Goal: Information Seeking & Learning: Find specific fact

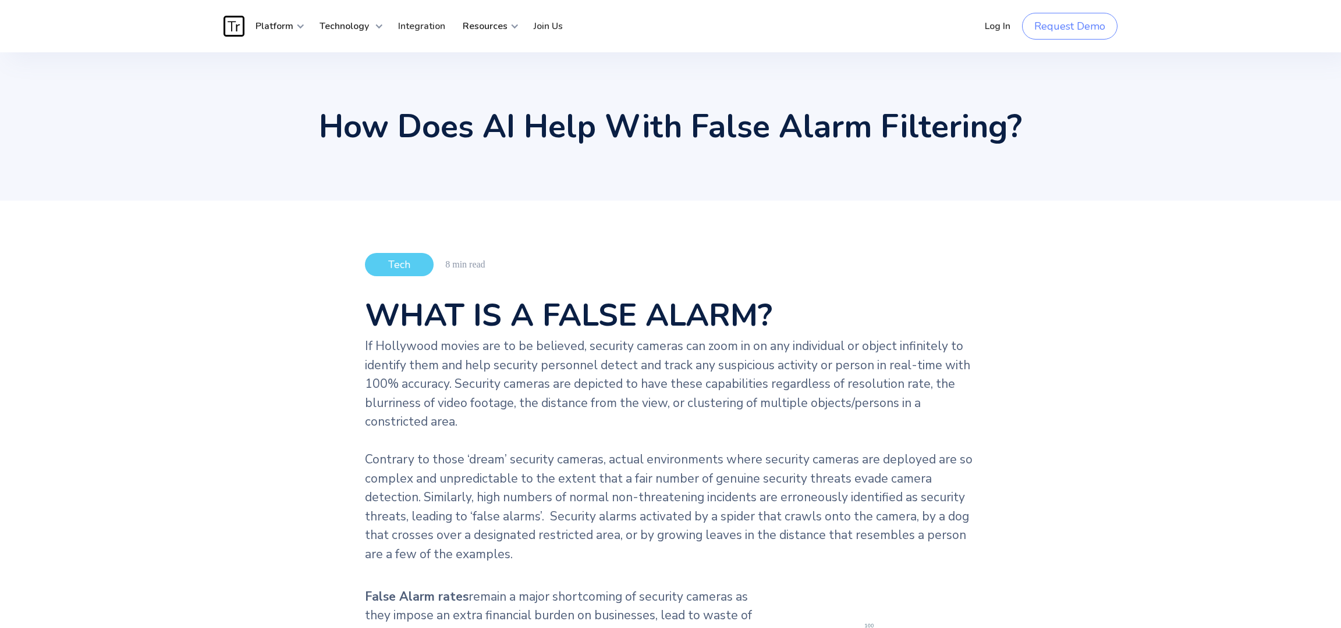
click at [241, 24] on img "home" at bounding box center [233, 26] width 21 height 21
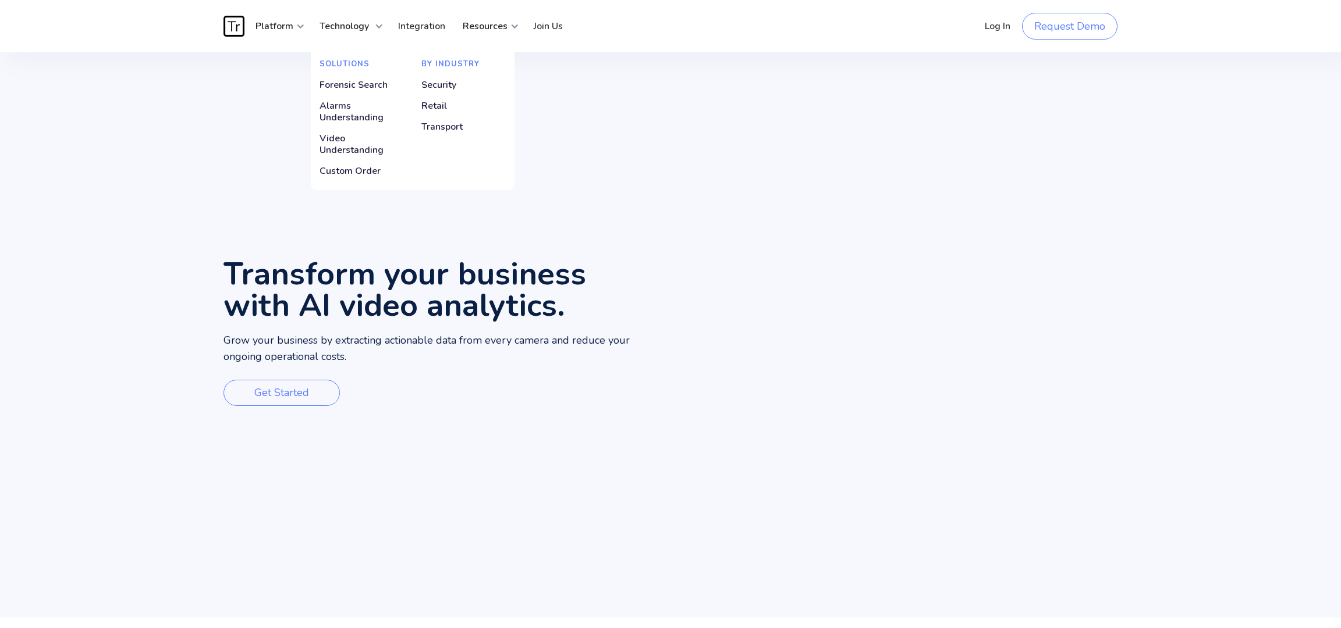
click at [434, 80] on div "Security" at bounding box center [438, 85] width 35 height 12
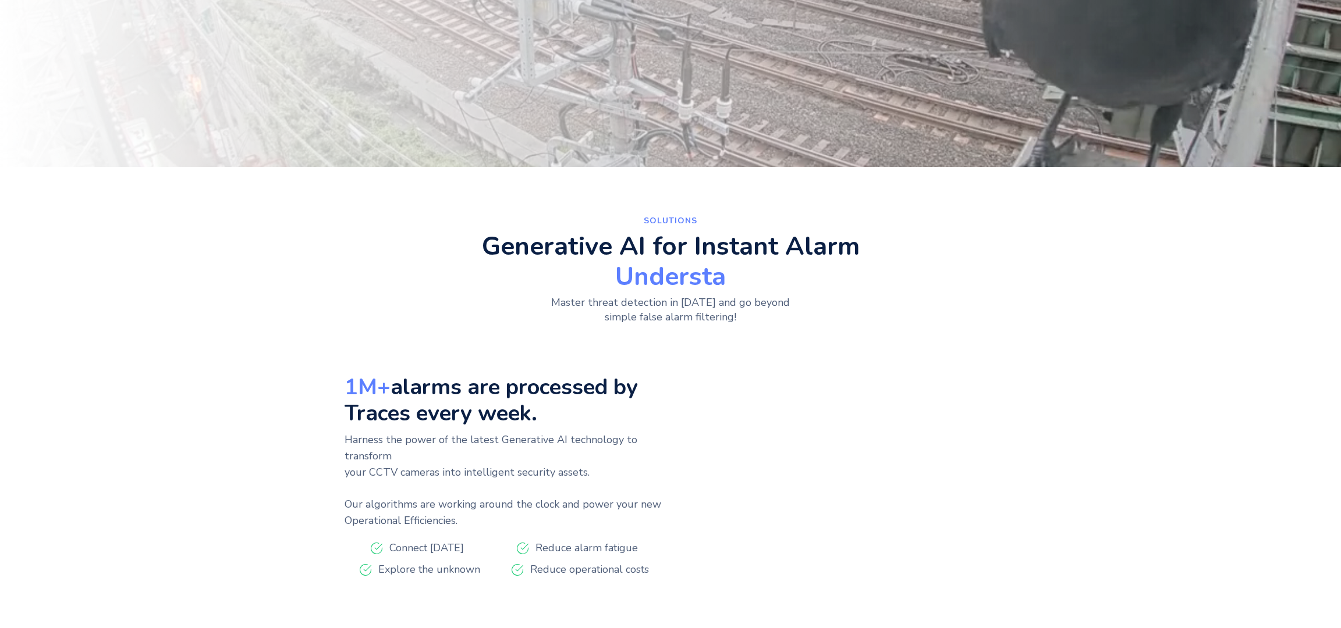
scroll to position [466, 0]
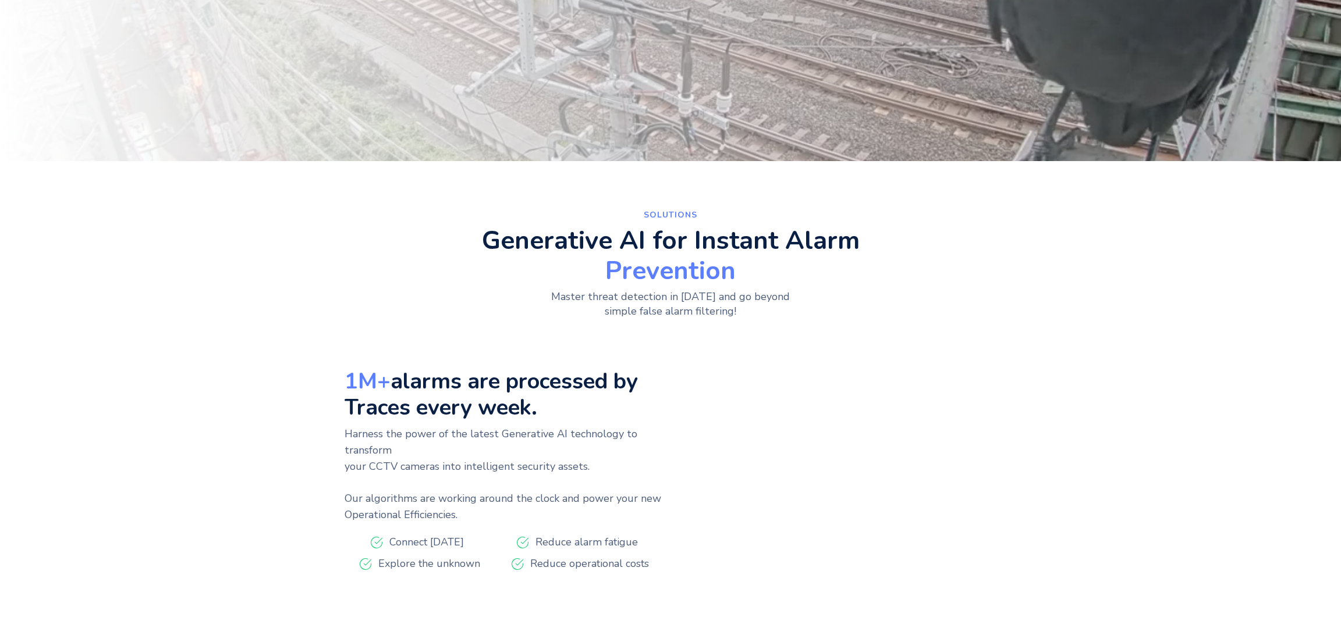
drag, startPoint x: 1188, startPoint y: 517, endPoint x: 1178, endPoint y: 527, distance: 14.4
click at [1188, 517] on div "SolutionS Generative AI for Instant Alarm Prevention Master threat detection in…" at bounding box center [670, 420] width 1341 height 461
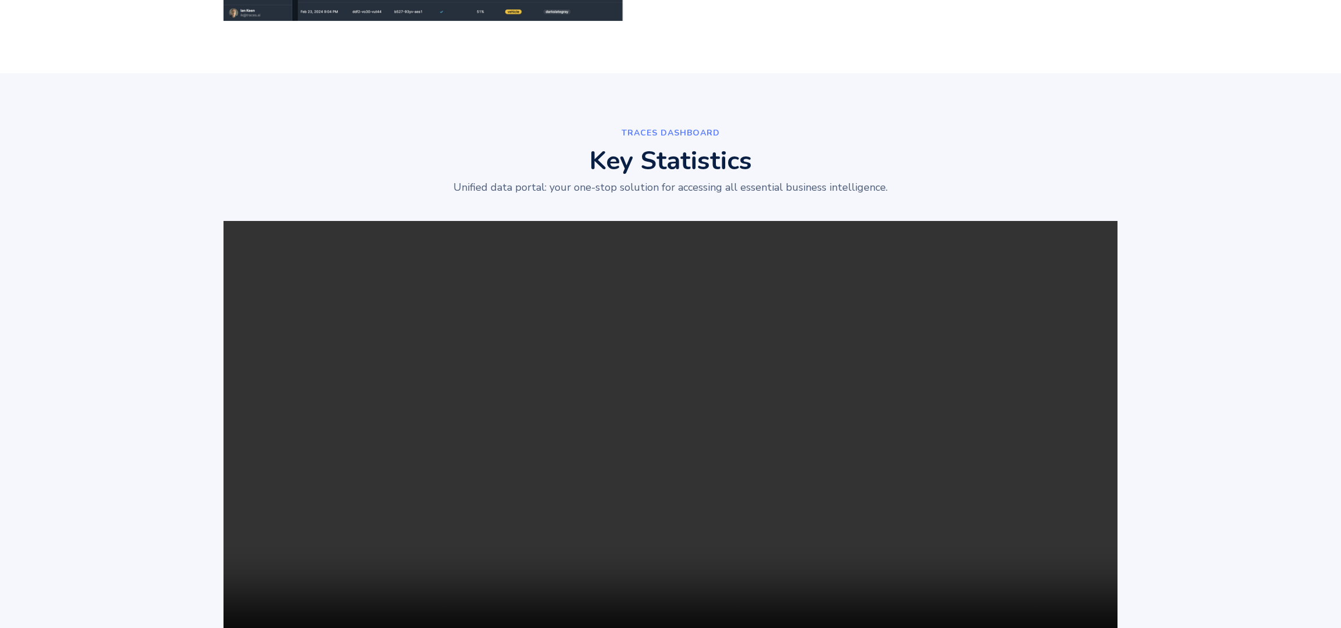
scroll to position [4182, 0]
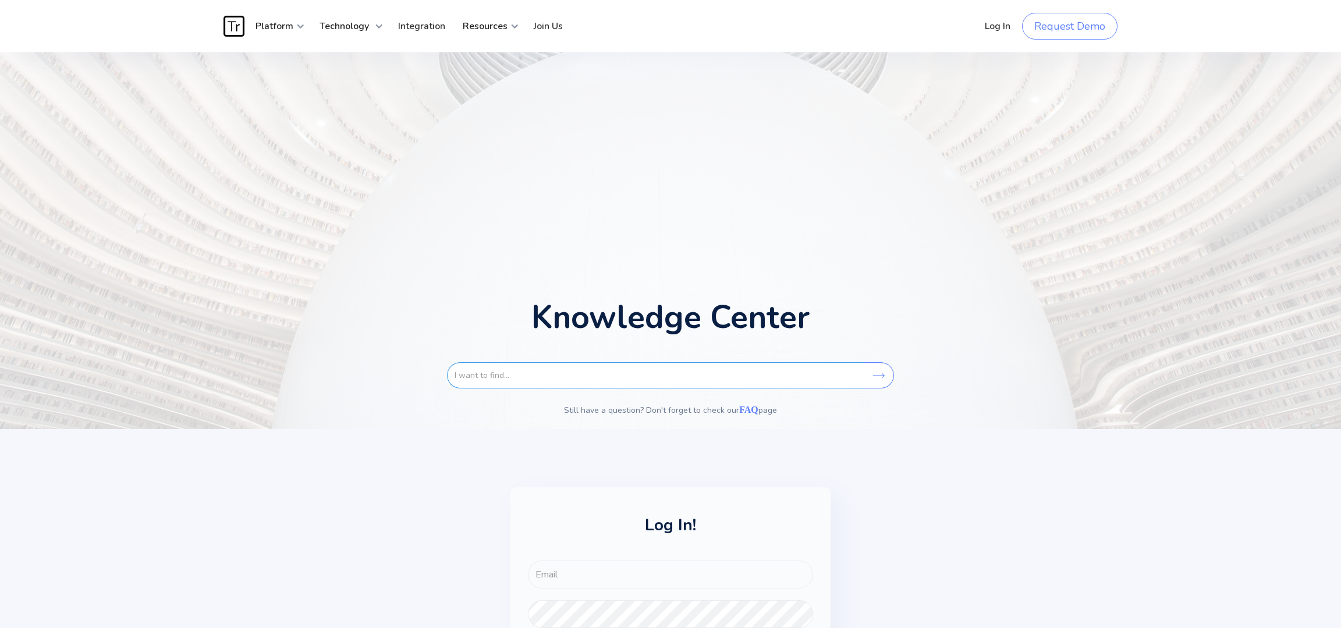
click at [715, 378] on input "search" at bounding box center [655, 376] width 417 height 26
type input "iso"
click at [864, 363] on input "Search" at bounding box center [879, 376] width 30 height 26
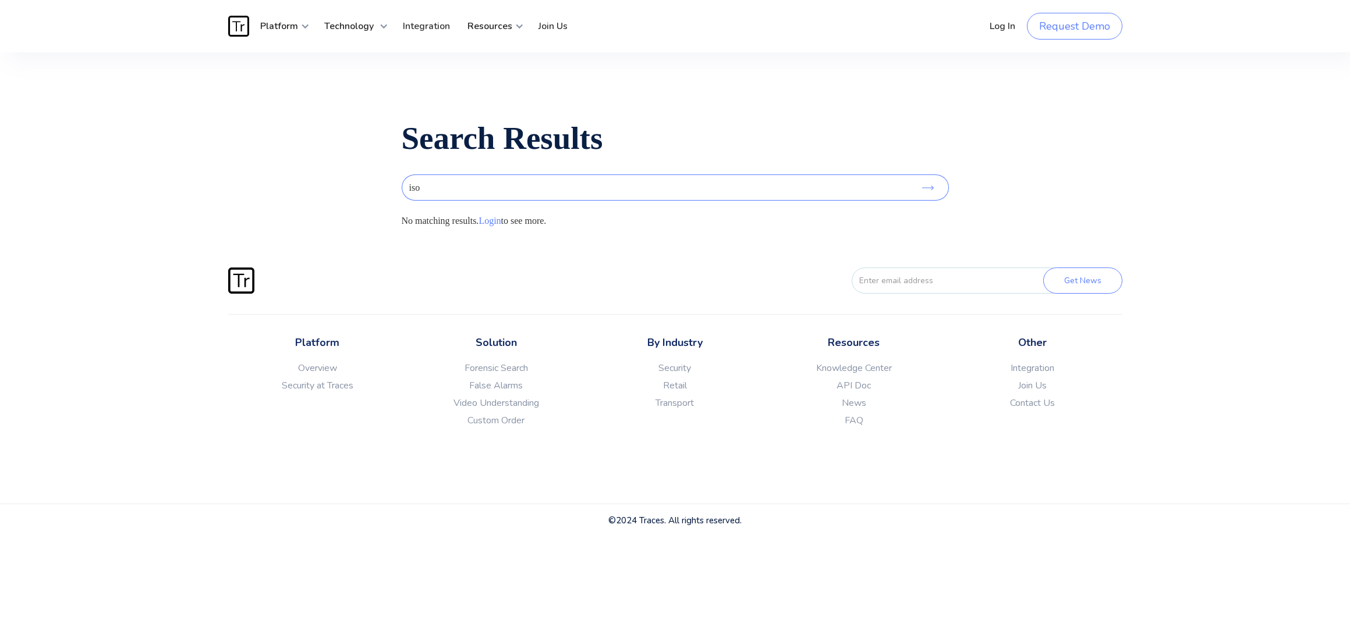
click at [437, 188] on input "iso" at bounding box center [655, 188] width 506 height 26
type input "soc"
click at [907, 175] on input "Search" at bounding box center [927, 188] width 41 height 26
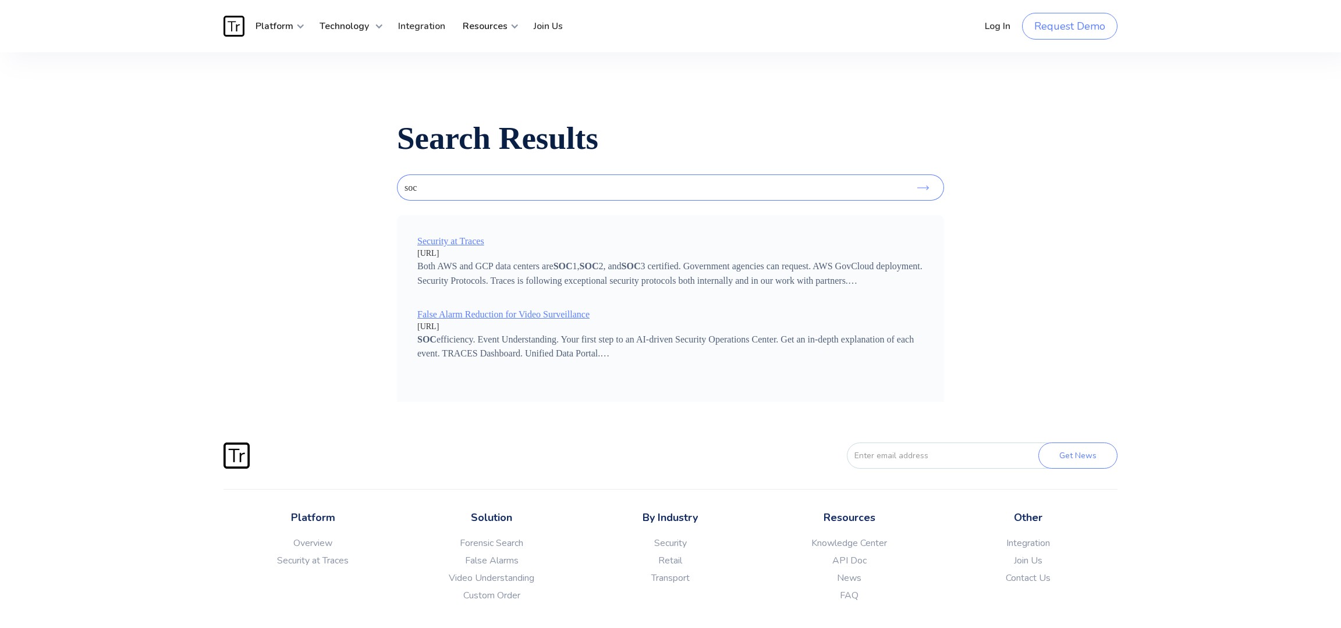
click at [476, 243] on link "Security at Traces" at bounding box center [450, 241] width 67 height 10
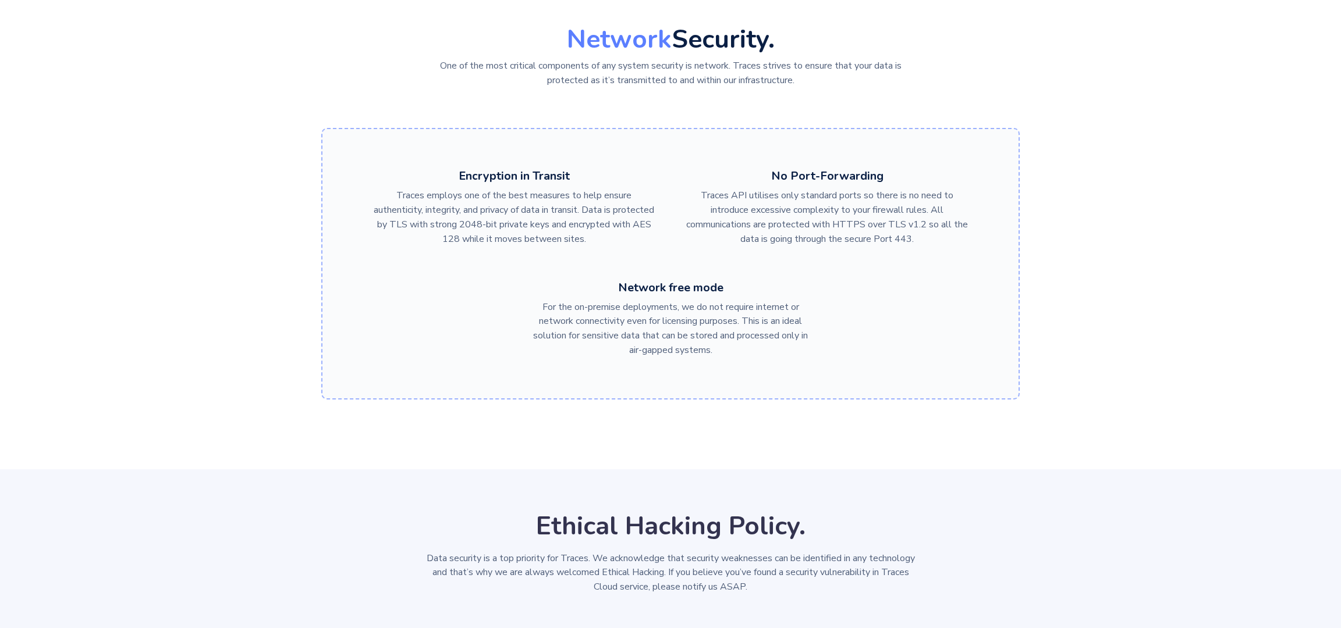
scroll to position [1326, 0]
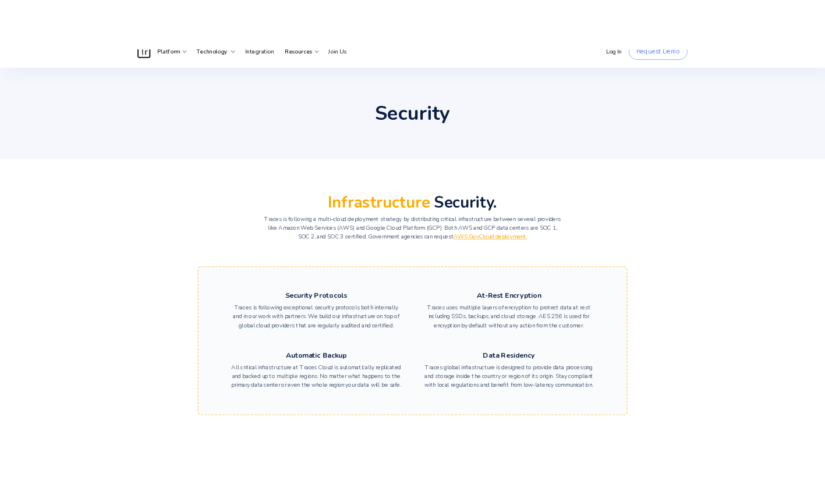
scroll to position [0, 0]
